Goal: Transaction & Acquisition: Purchase product/service

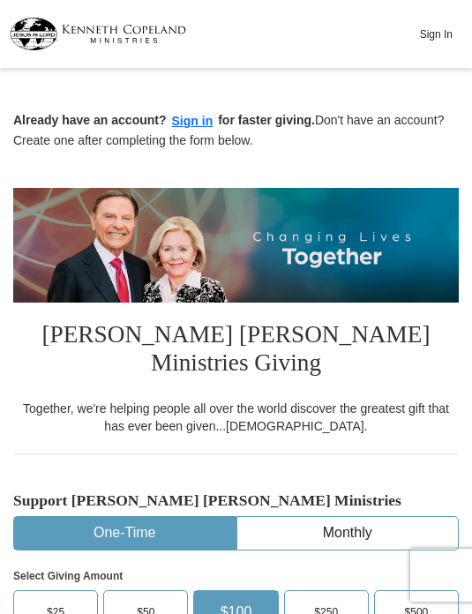
click at [438, 27] on button "Sign In" at bounding box center [435, 33] width 53 height 27
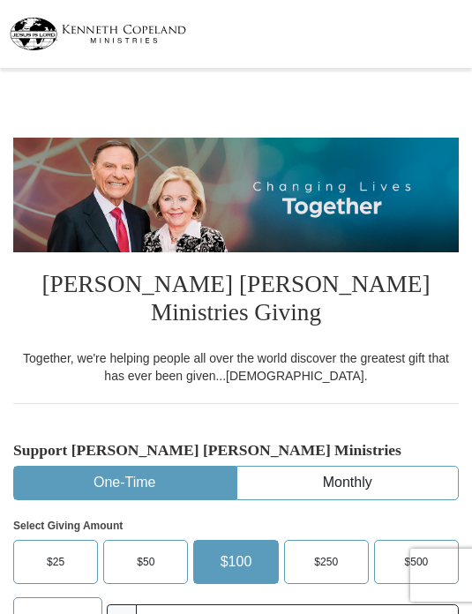
select select "FL"
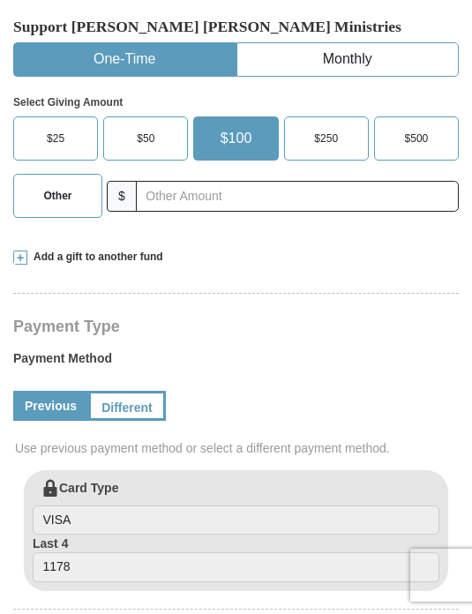
scroll to position [360, 0]
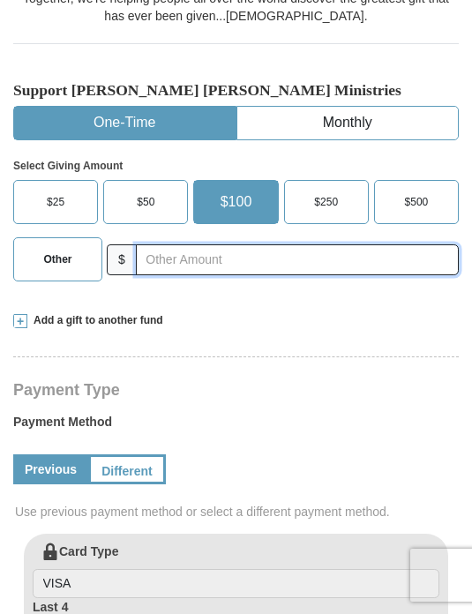
click at [188, 244] on input "text" at bounding box center [297, 259] width 323 height 31
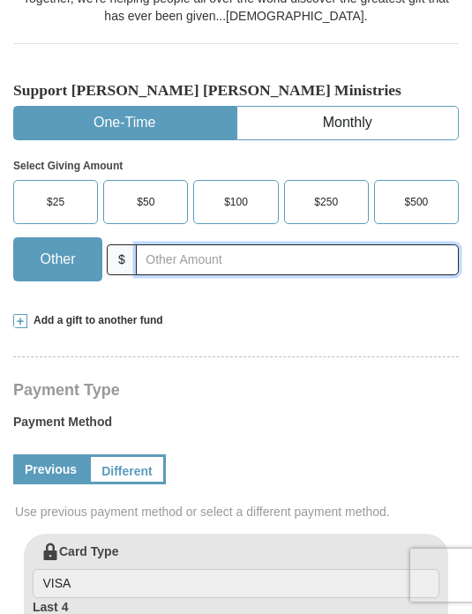
scroll to position [359, 0]
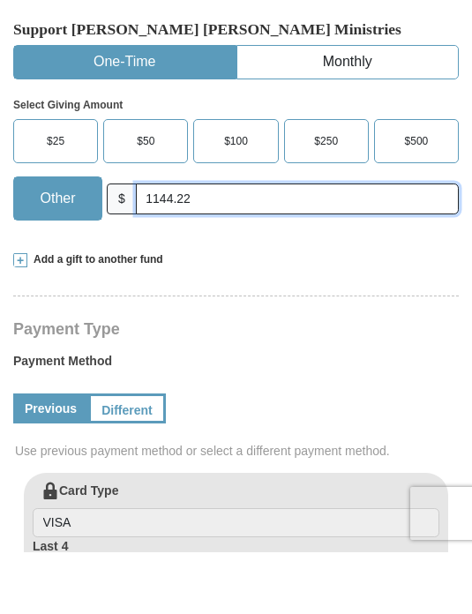
type input "1144.22"
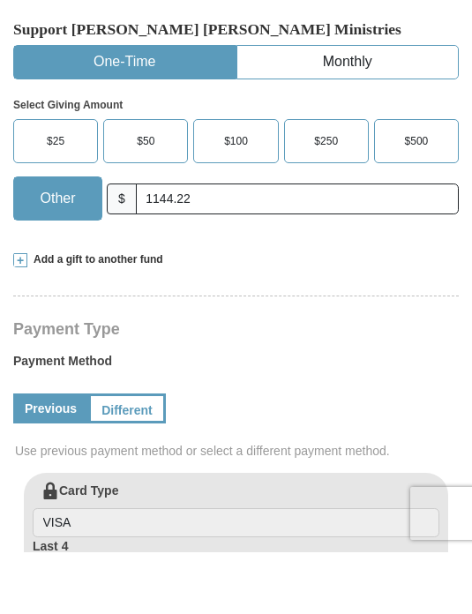
click at [118, 455] on link "Different" at bounding box center [127, 470] width 78 height 30
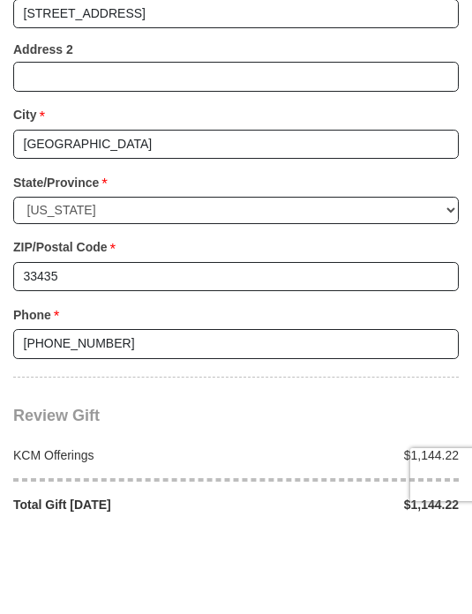
scroll to position [1547, 0]
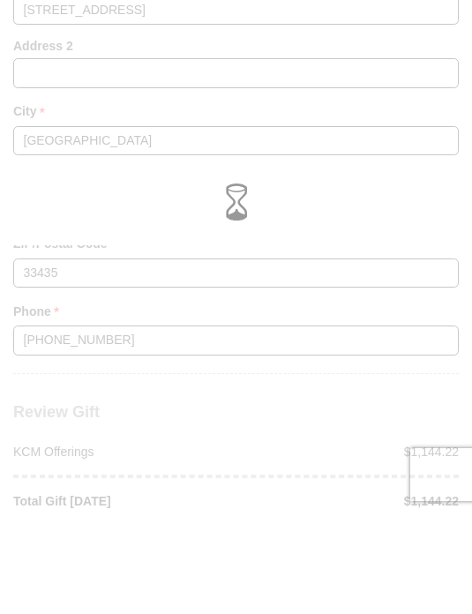
scroll to position [1648, 0]
